Goal: Task Accomplishment & Management: Complete application form

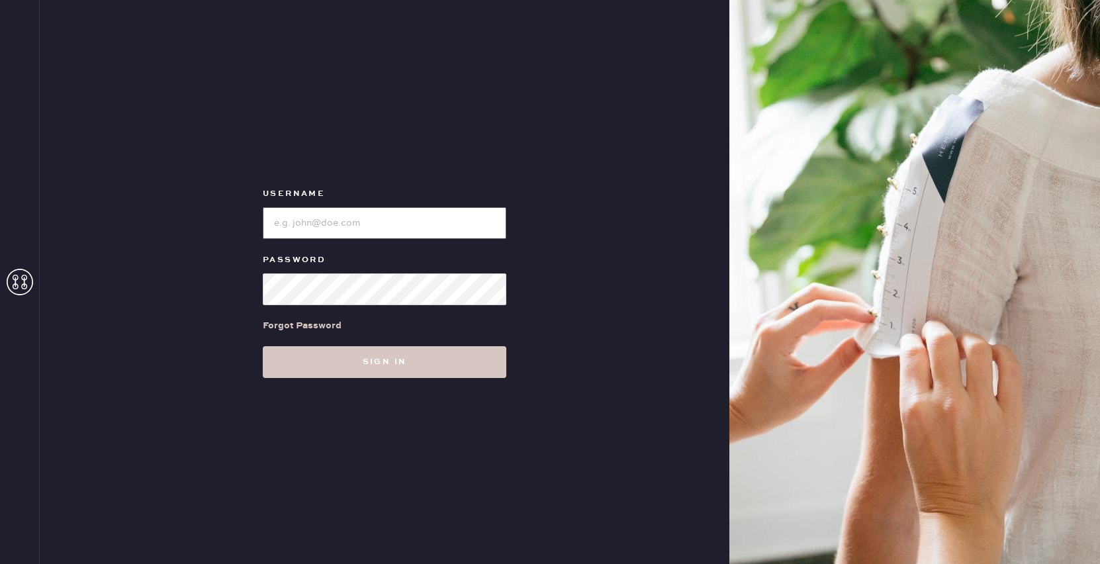
click at [373, 218] on input "loginName" at bounding box center [385, 223] width 244 height 32
type input "reformationplatform"
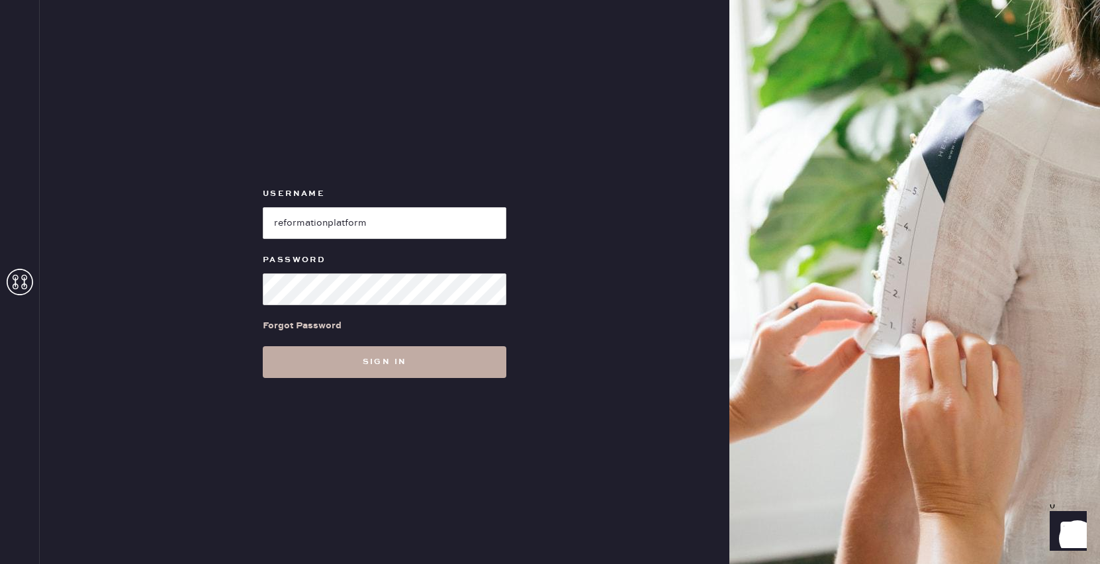
click at [411, 358] on button "Sign in" at bounding box center [385, 362] width 244 height 32
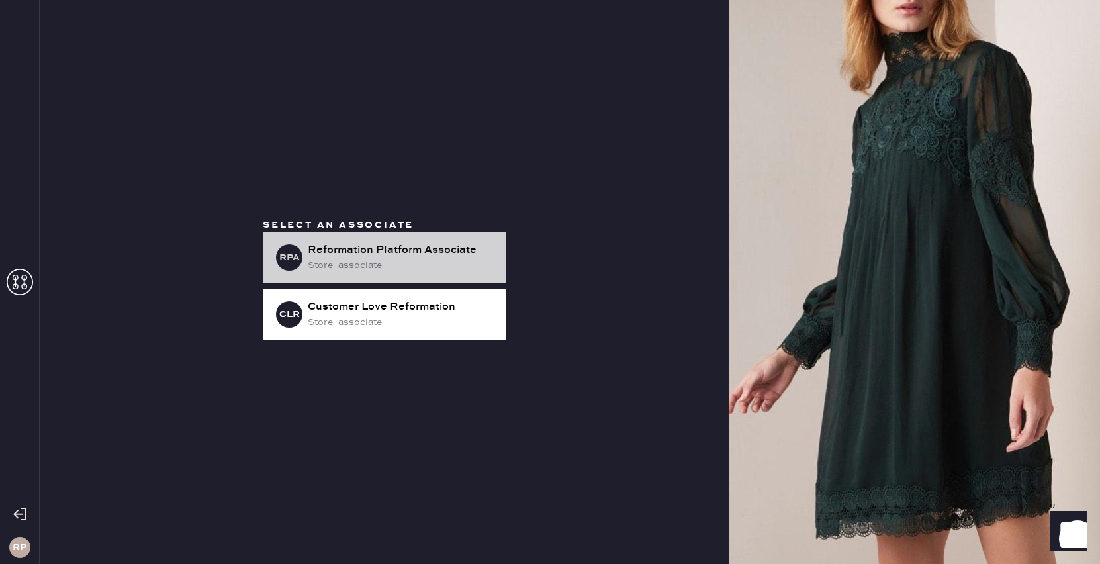
click at [359, 260] on div "store_associate" at bounding box center [402, 265] width 188 height 15
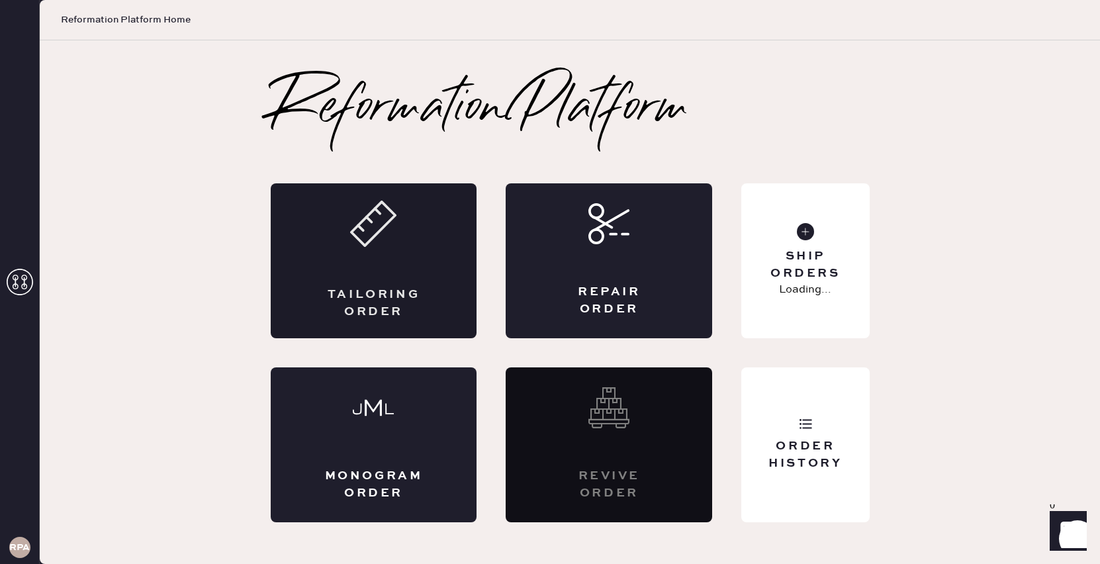
click at [385, 236] on icon at bounding box center [373, 224] width 46 height 46
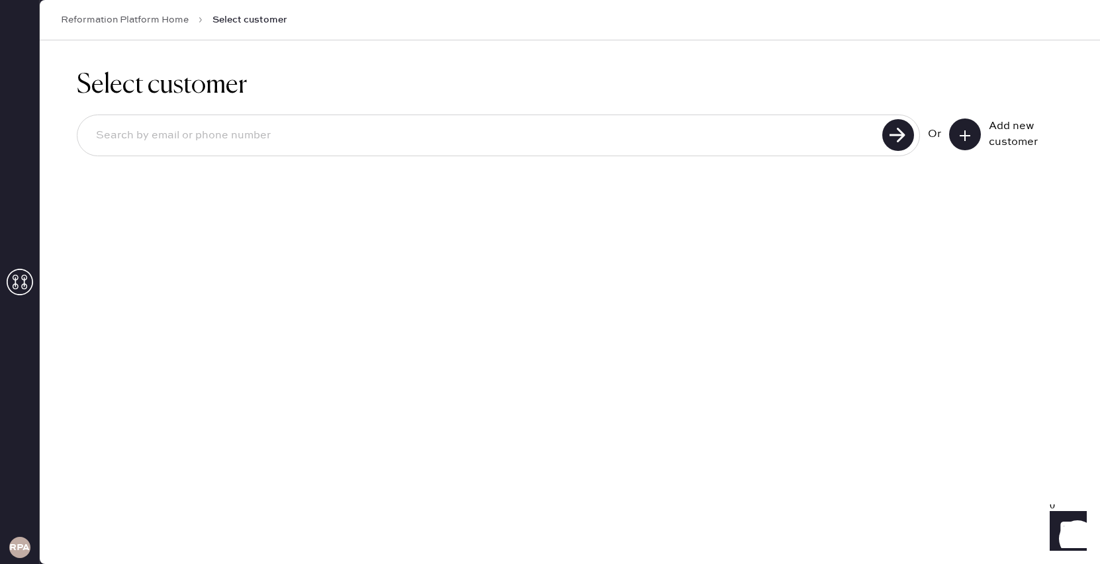
click at [957, 144] on button at bounding box center [965, 135] width 32 height 32
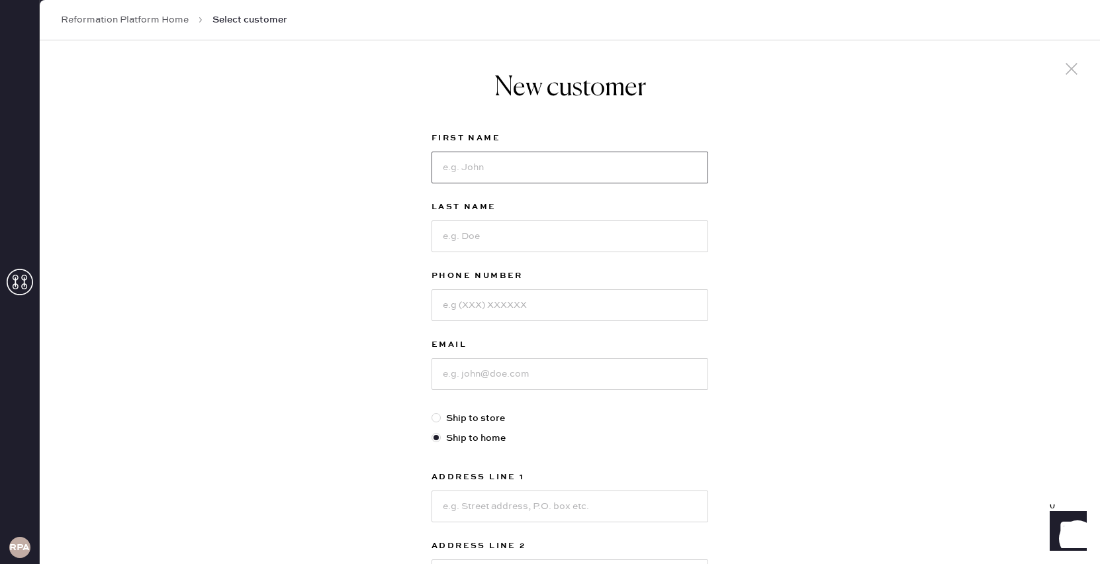
click at [593, 166] on input at bounding box center [570, 168] width 277 height 32
type input "[PERSON_NAME]"
click at [546, 248] on input at bounding box center [570, 236] width 277 height 32
type input "[PERSON_NAME]"
click at [457, 314] on input at bounding box center [570, 305] width 277 height 32
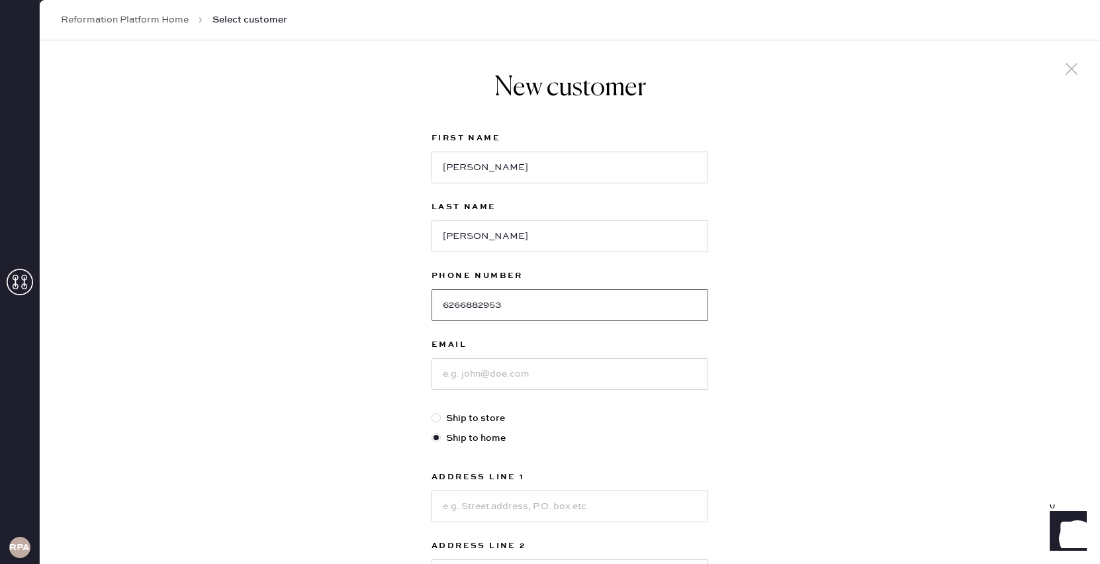
type input "6266882953"
click at [497, 378] on input at bounding box center [570, 374] width 277 height 32
type input "[EMAIL_ADDRESS][DOMAIN_NAME]"
click at [458, 418] on label "Ship to store" at bounding box center [570, 418] width 277 height 15
click at [432, 412] on input "Ship to store" at bounding box center [432, 411] width 1 height 1
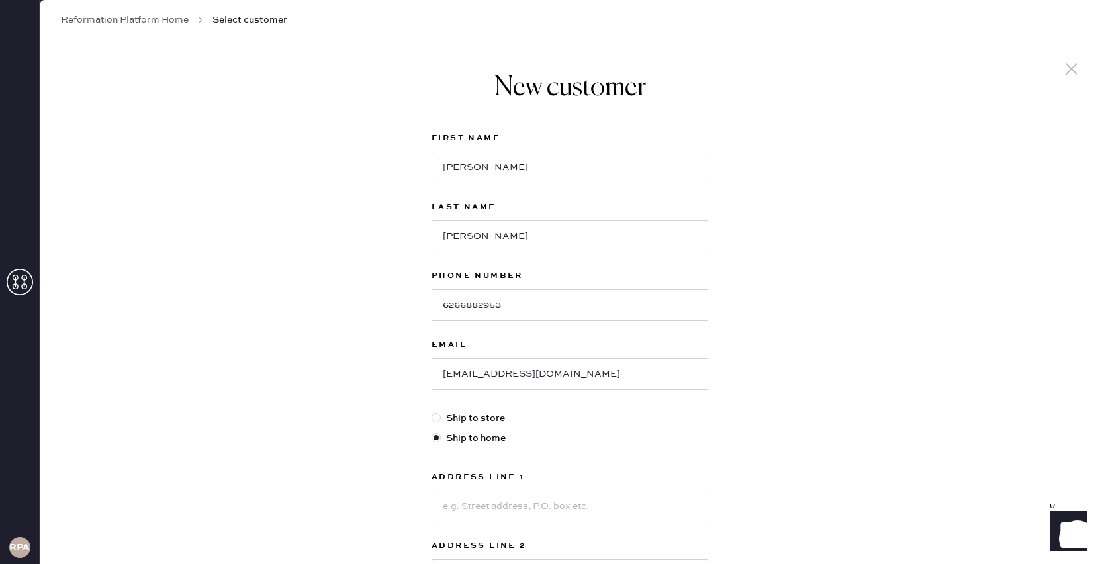
radio input "true"
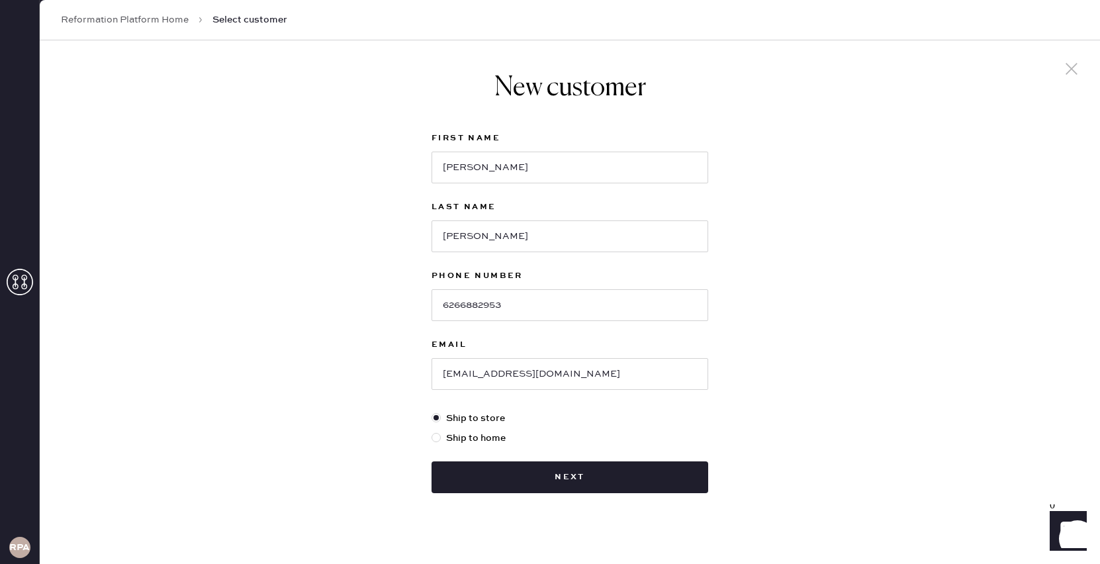
scroll to position [14, 0]
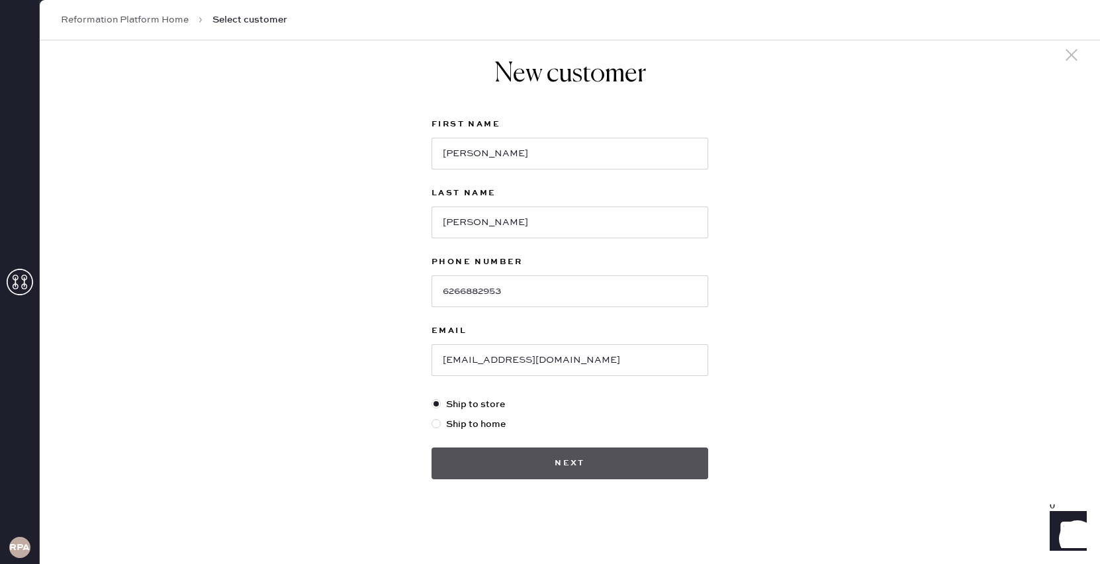
click at [581, 467] on button "Next" at bounding box center [570, 464] width 277 height 32
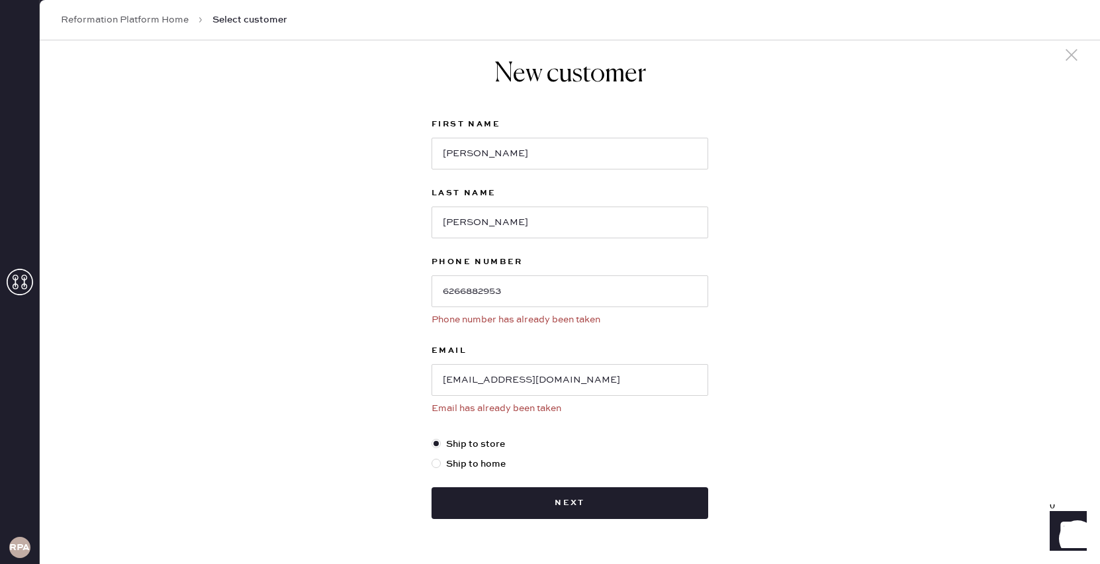
click at [1069, 56] on use at bounding box center [1072, 55] width 12 height 12
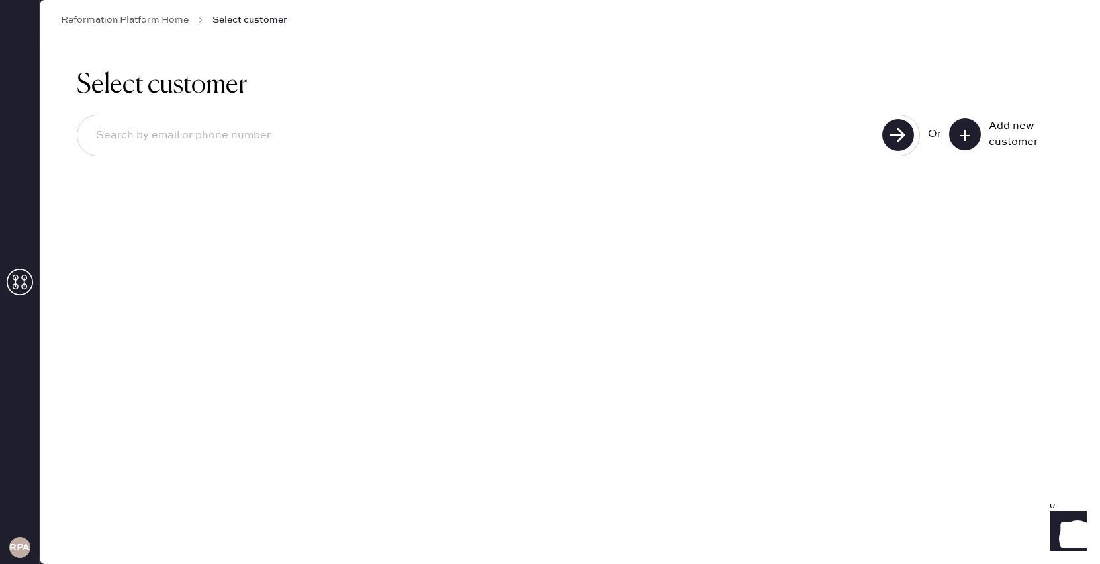
click at [767, 122] on input at bounding box center [481, 135] width 793 height 30
type input "6266882953"
click at [902, 133] on use at bounding box center [898, 135] width 32 height 32
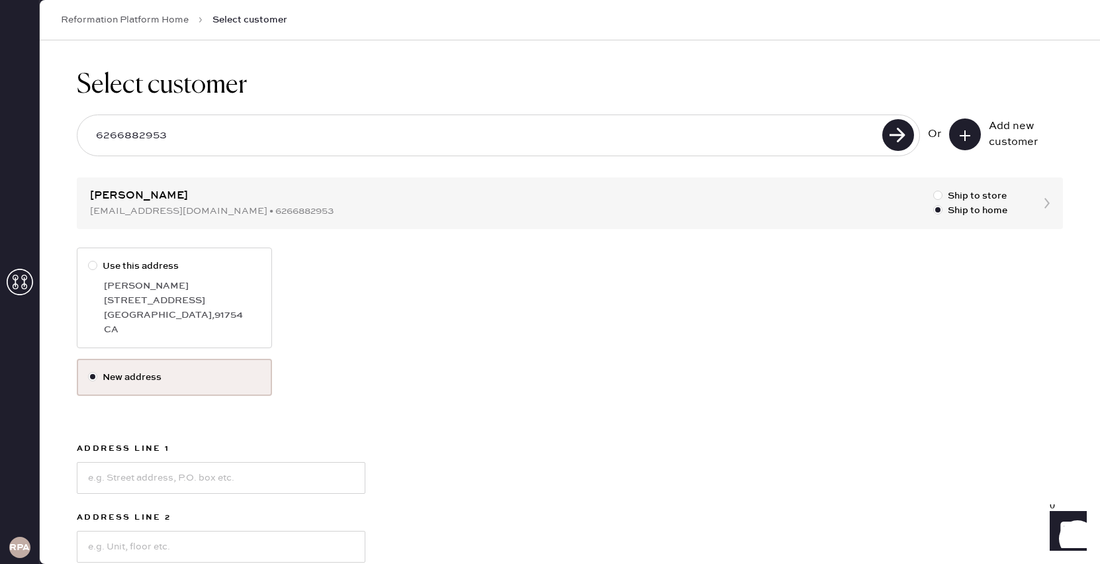
click at [252, 295] on div "[STREET_ADDRESS]" at bounding box center [182, 300] width 157 height 15
click at [89, 260] on input "Use this address" at bounding box center [88, 259] width 1 height 1
radio input "true"
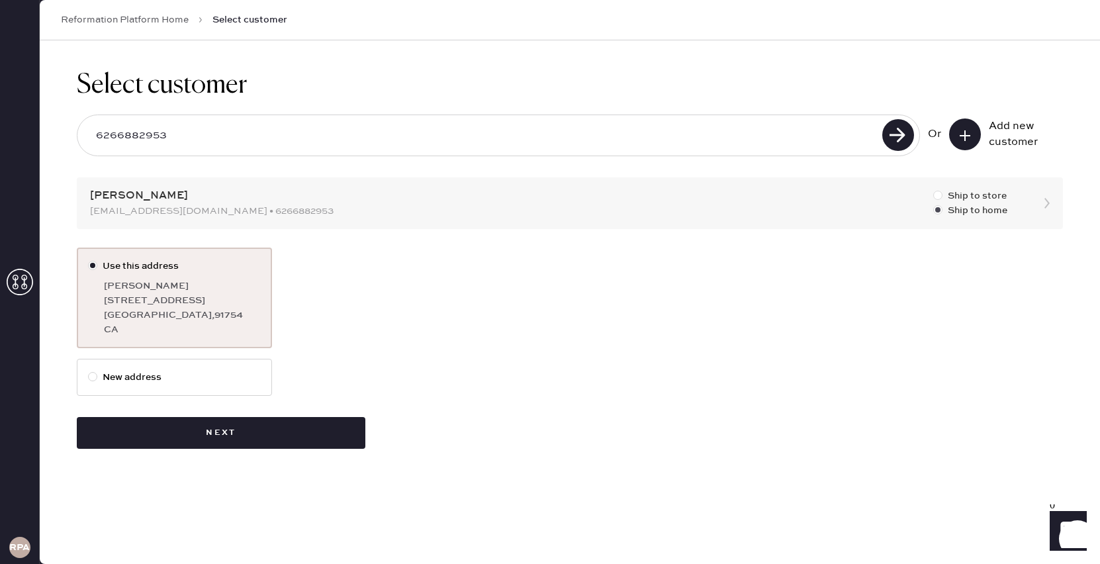
click at [937, 197] on div at bounding box center [937, 195] width 9 height 9
click at [934, 189] on input "Ship to store" at bounding box center [933, 189] width 1 height 1
radio input "true"
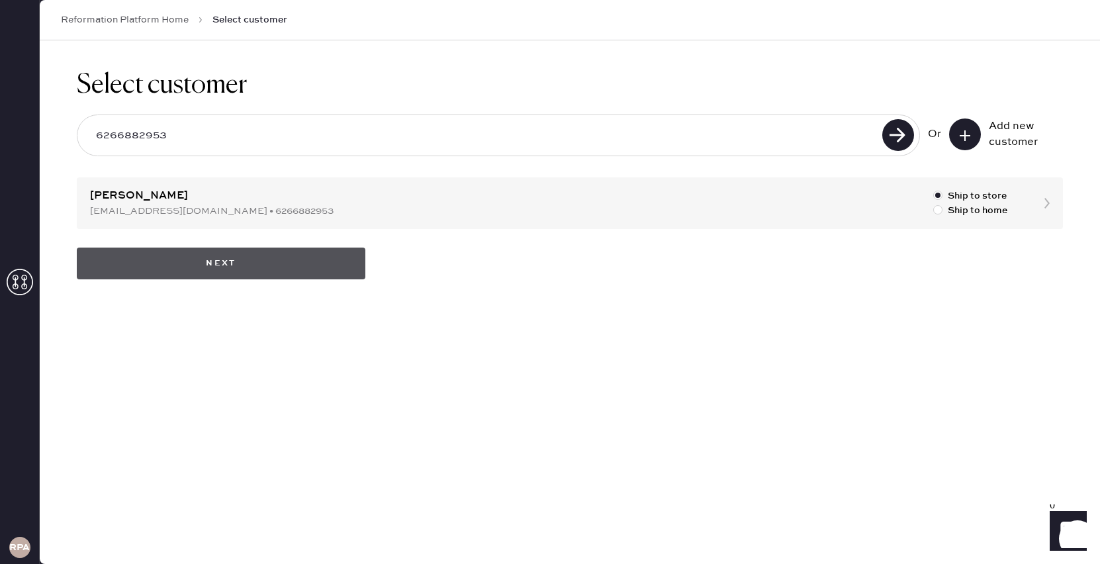
click at [271, 264] on button "Next" at bounding box center [221, 264] width 289 height 32
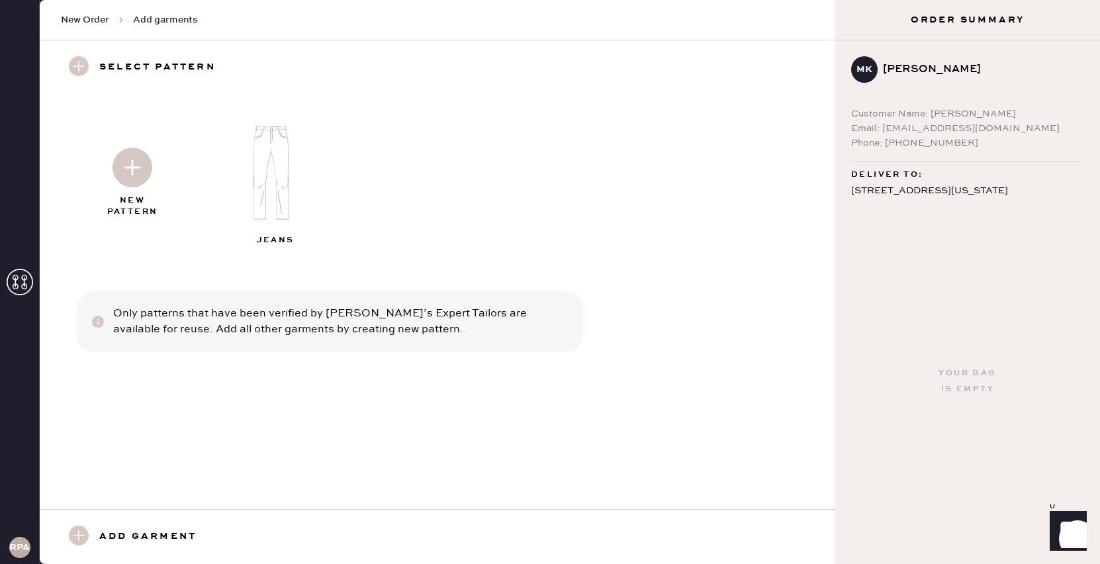
click at [142, 156] on img at bounding box center [133, 168] width 40 height 40
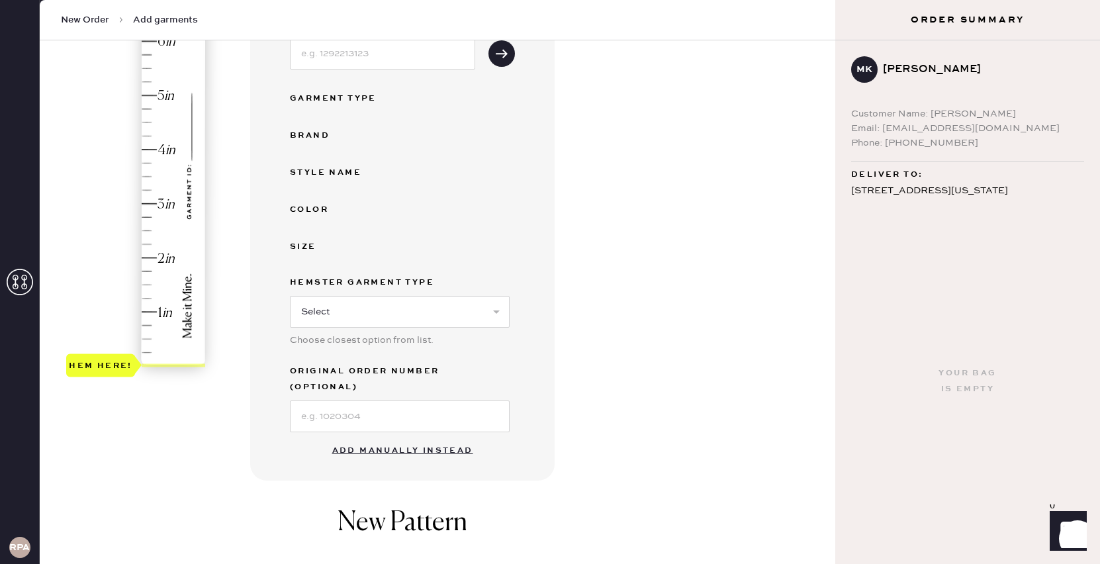
scroll to position [210, 0]
click at [363, 436] on button "Add manually instead" at bounding box center [402, 449] width 157 height 26
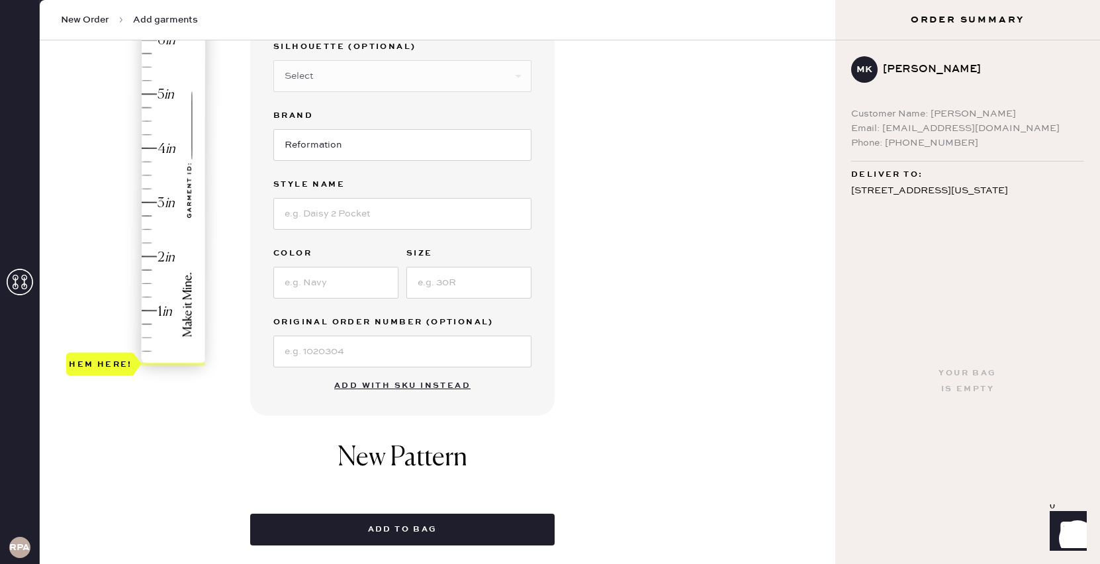
scroll to position [126, 0]
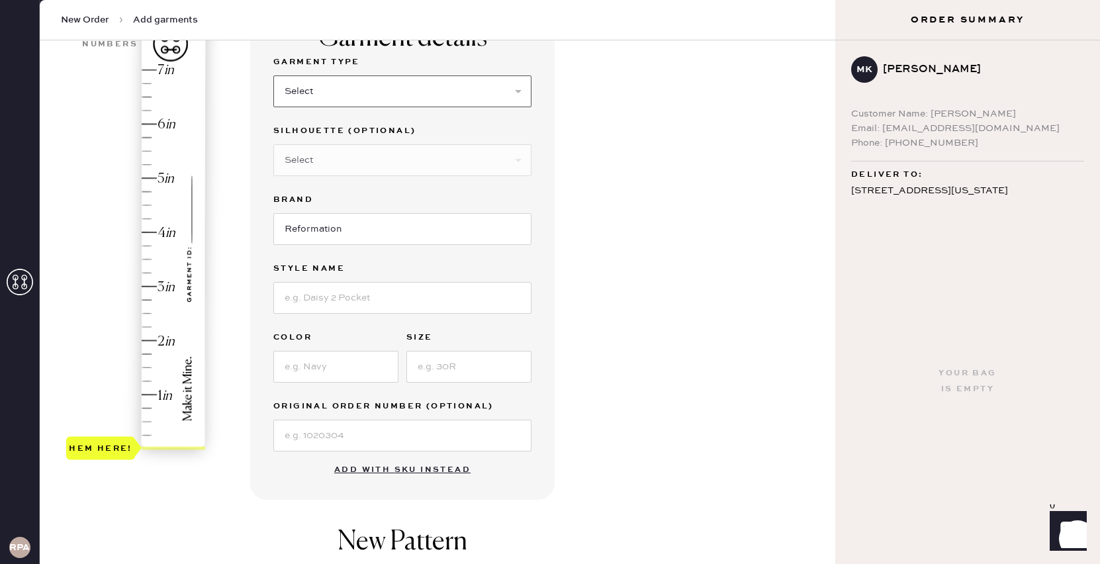
click at [408, 101] on select "Select Basic Skirt Jeans Leggings Pants Shorts Basic Sleeved Dress Basic Sleeve…" at bounding box center [402, 91] width 258 height 32
select select "2"
click at [273, 75] on select "Select Basic Skirt Jeans Leggings Pants Shorts Basic Sleeved Dress Basic Sleeve…" at bounding box center [402, 91] width 258 height 32
click at [348, 291] on input at bounding box center [402, 298] width 258 height 32
type input "Val 90s Mid Rise Straight Short"
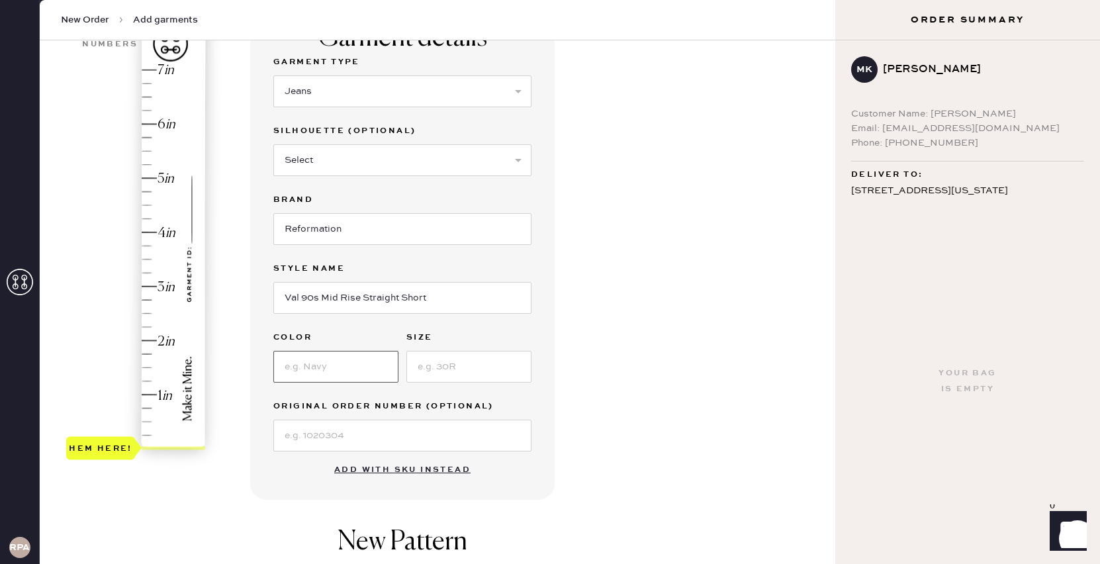
click at [314, 363] on input at bounding box center [335, 367] width 125 height 32
type input "Pelican"
click at [447, 361] on input at bounding box center [468, 367] width 125 height 32
type input "25S"
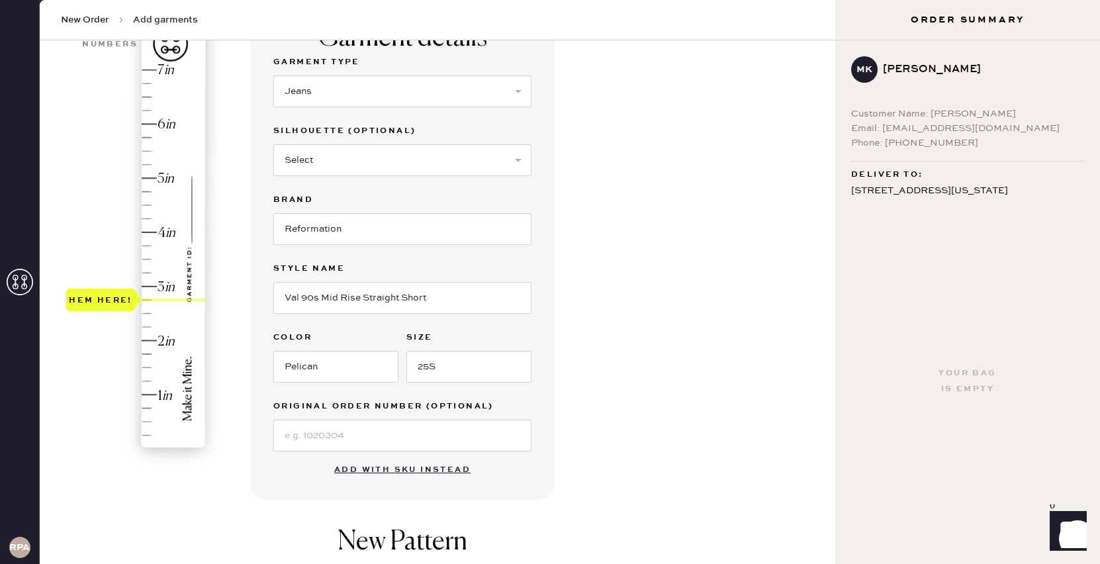
type input "3.25"
drag, startPoint x: 115, startPoint y: 444, endPoint x: 113, endPoint y: 275, distance: 169.5
click at [113, 275] on div "Hem here!" at bounding box center [101, 273] width 64 height 16
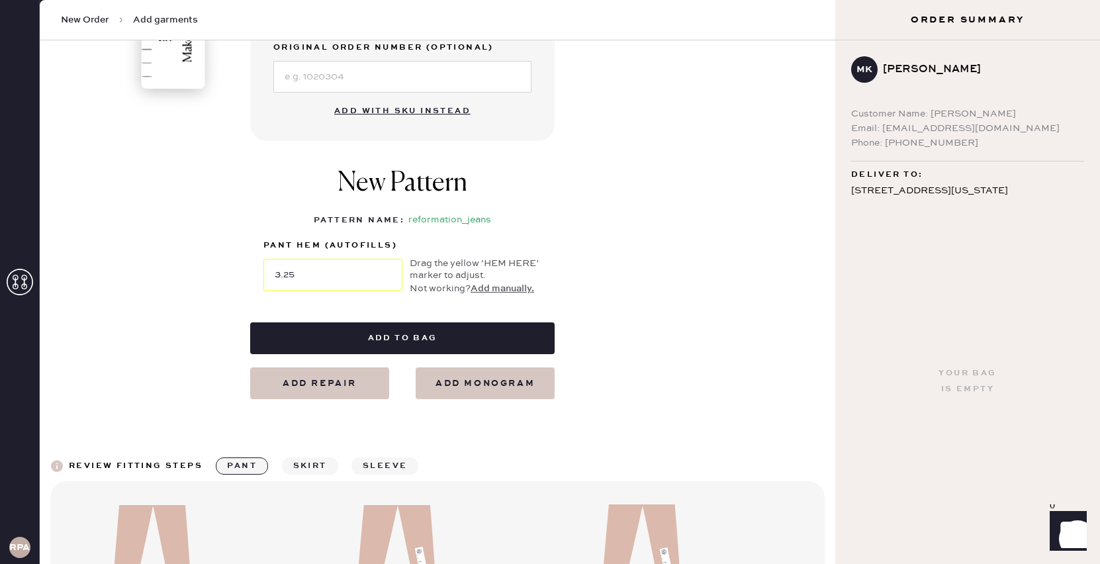
scroll to position [487, 0]
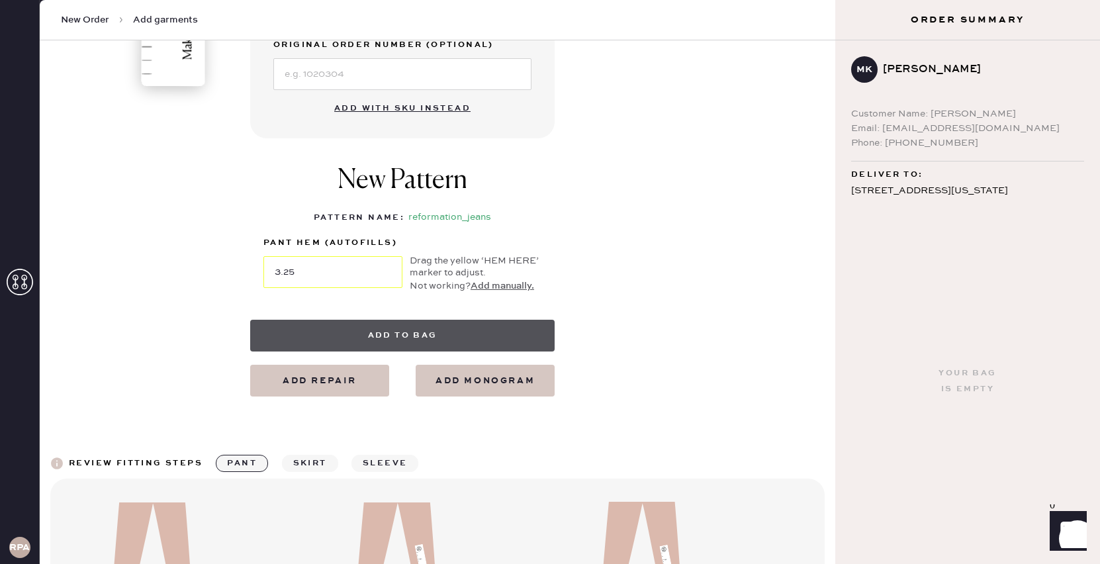
click at [477, 336] on button "Add to bag" at bounding box center [402, 336] width 305 height 32
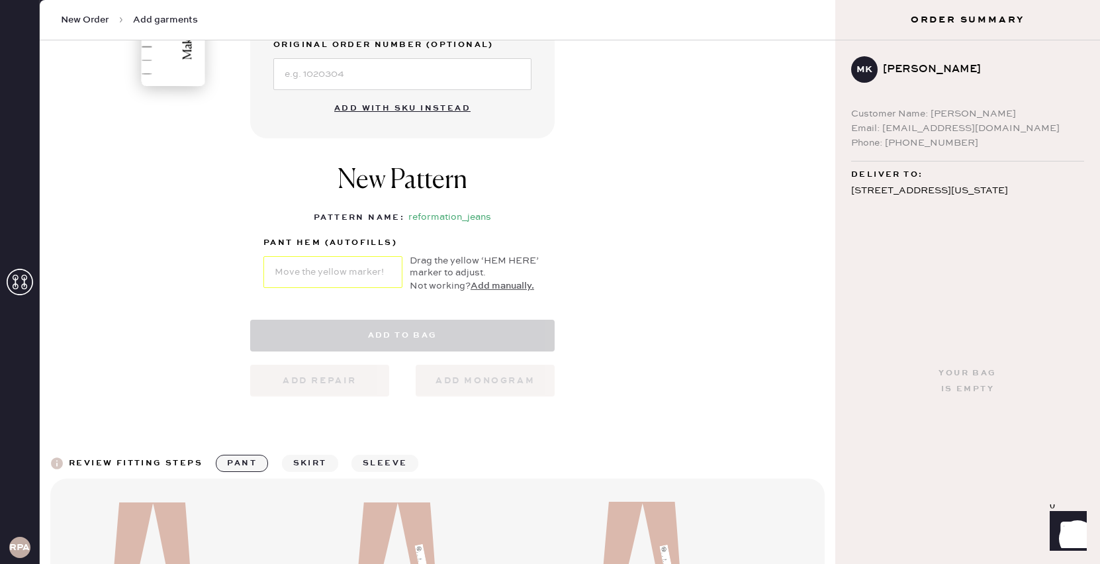
select select "2"
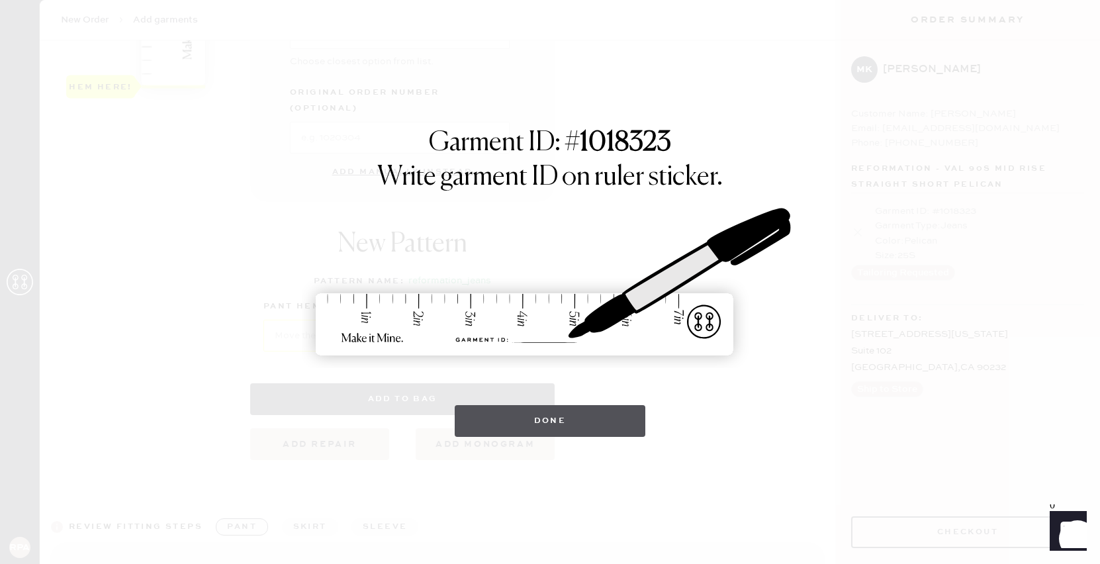
click at [540, 422] on button "Done" at bounding box center [550, 421] width 191 height 32
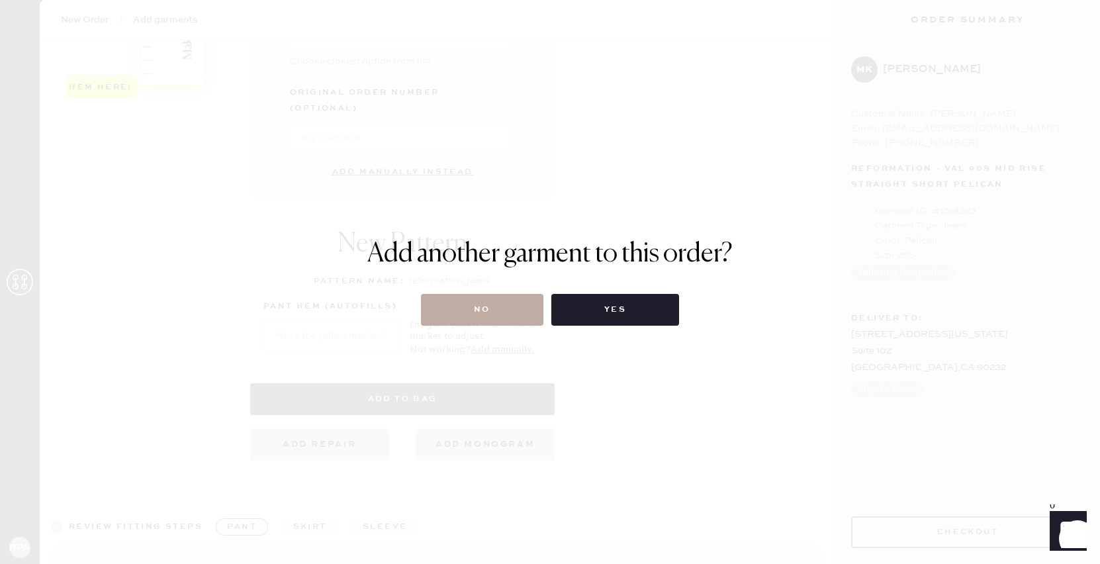
click at [505, 309] on button "No" at bounding box center [482, 310] width 122 height 32
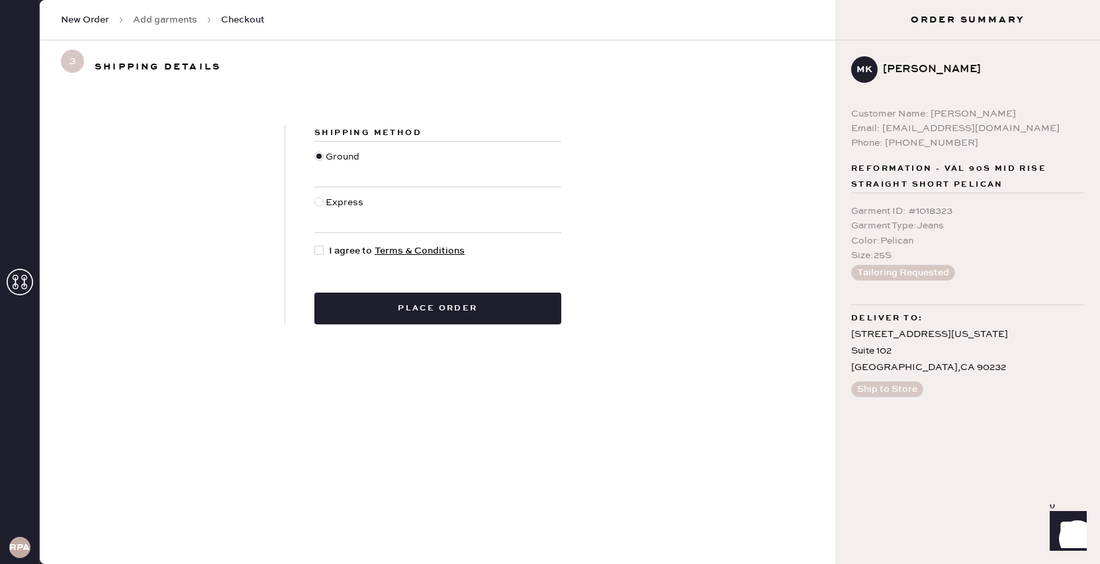
click at [324, 252] on div at bounding box center [321, 251] width 15 height 15
click at [315, 244] on input "I agree to Terms & Conditions" at bounding box center [314, 244] width 1 height 1
checkbox input "true"
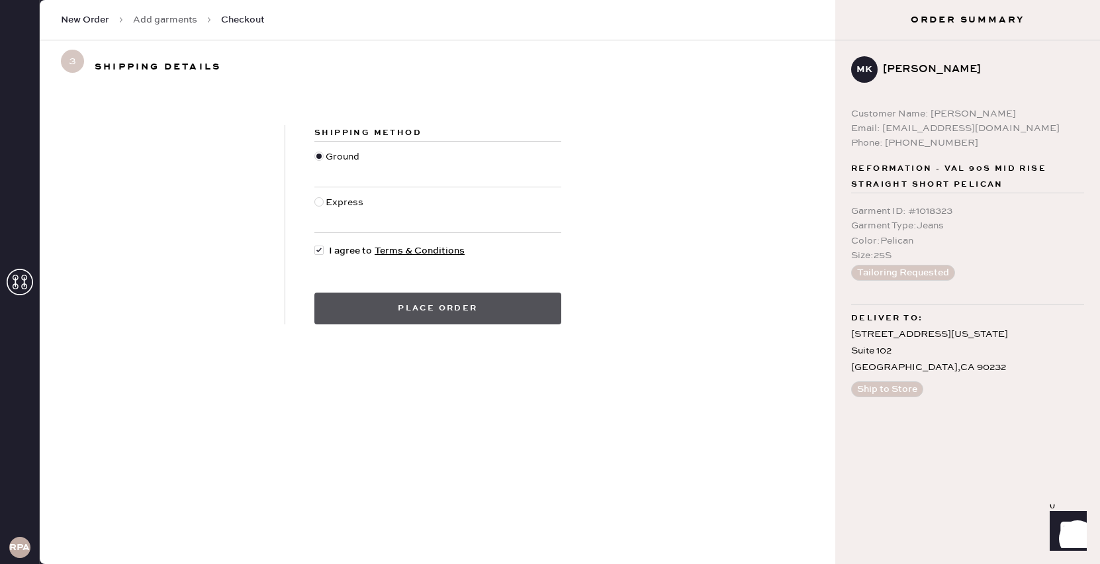
click at [395, 305] on button "Place order" at bounding box center [437, 309] width 247 height 32
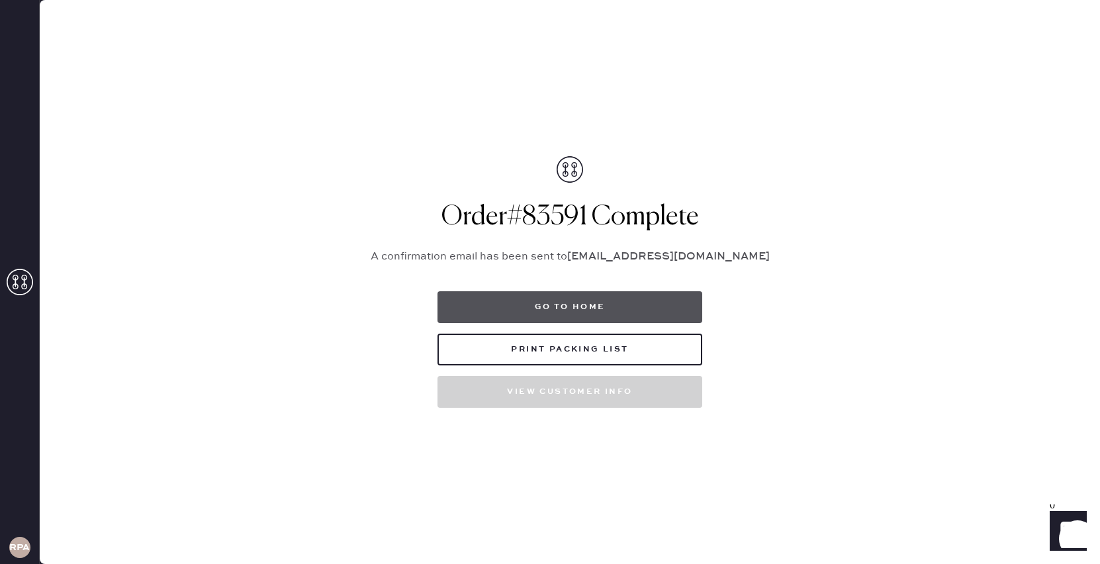
click at [526, 307] on button "Go to home" at bounding box center [570, 307] width 265 height 32
